Goal: Transaction & Acquisition: Subscribe to service/newsletter

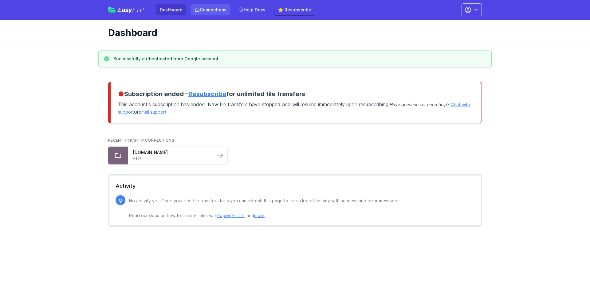
click at [217, 11] on link "Connections" at bounding box center [210, 9] width 39 height 11
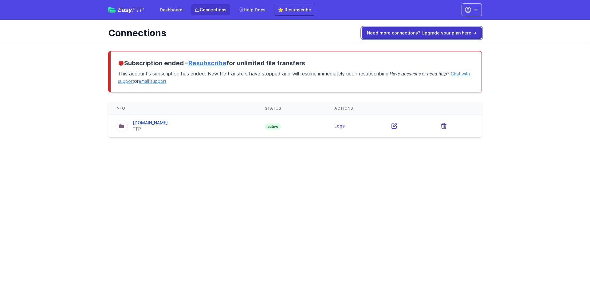
click at [446, 33] on link "Need more connections? Upgrade your plan here →" at bounding box center [422, 33] width 120 height 12
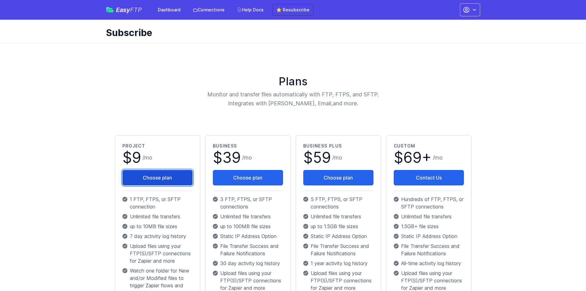
click at [141, 175] on button "Choose plan" at bounding box center [157, 177] width 70 height 15
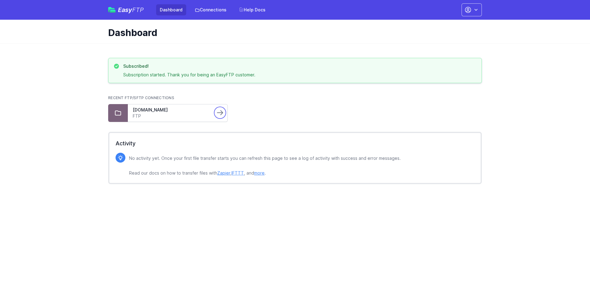
click at [221, 115] on icon at bounding box center [219, 112] width 7 height 7
